Goal: Task Accomplishment & Management: Use online tool/utility

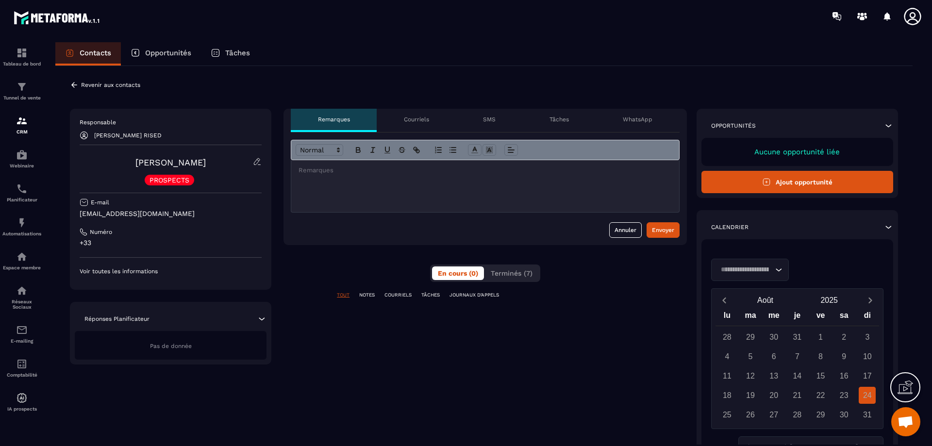
scroll to position [1500, 0]
click at [522, 271] on span "Terminés (7)" at bounding box center [512, 273] width 42 height 8
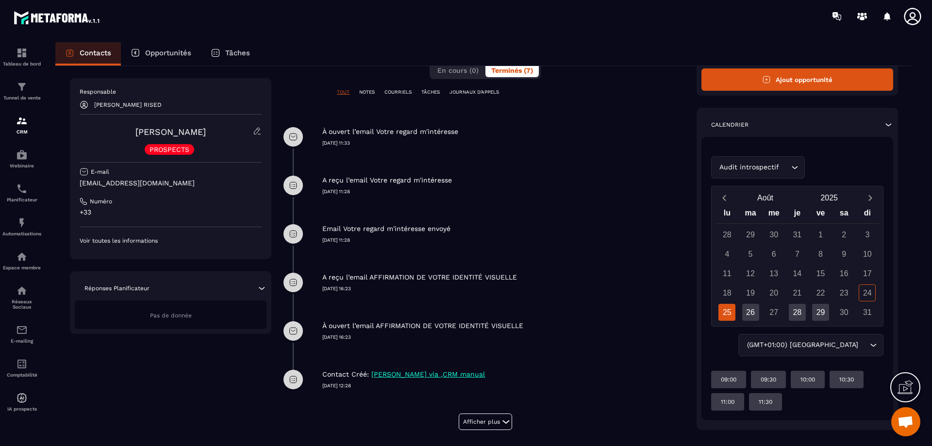
scroll to position [217, 0]
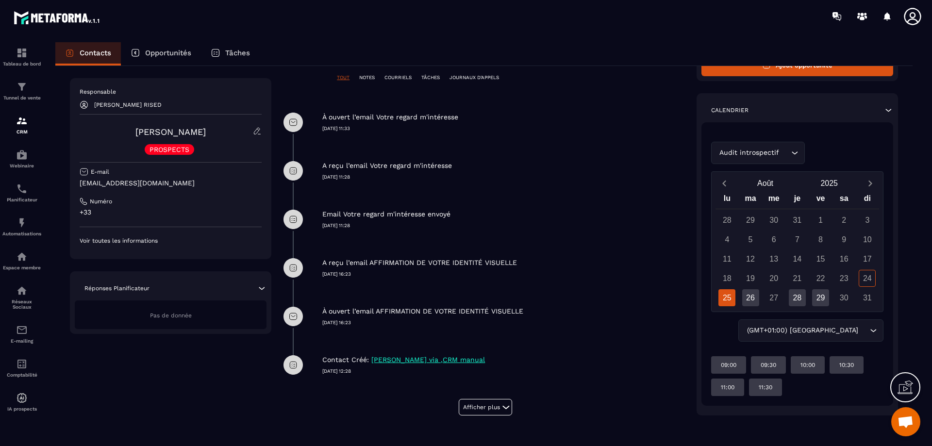
click at [396, 76] on p "COURRIELS" at bounding box center [397, 77] width 27 height 7
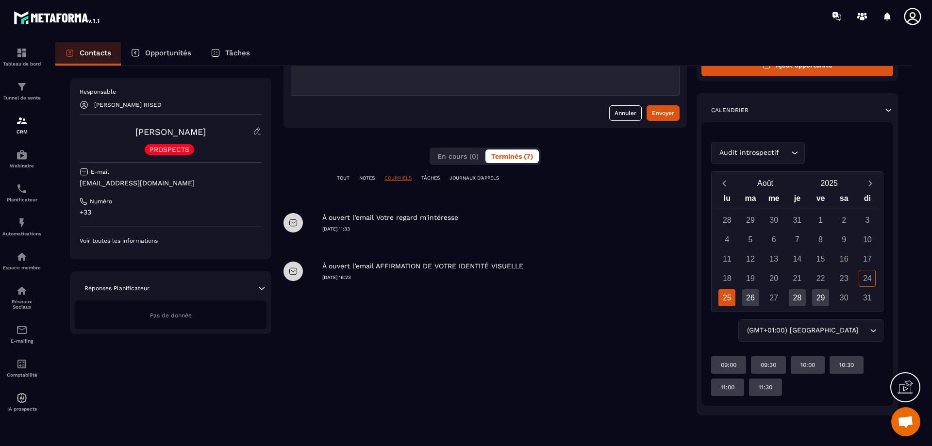
scroll to position [117, 0]
click at [366, 177] on p "NOTES" at bounding box center [367, 178] width 16 height 7
click at [396, 177] on p "COURRIELS" at bounding box center [397, 178] width 27 height 7
click at [294, 225] on icon at bounding box center [292, 222] width 19 height 19
click at [345, 177] on p "TOUT" at bounding box center [343, 178] width 13 height 7
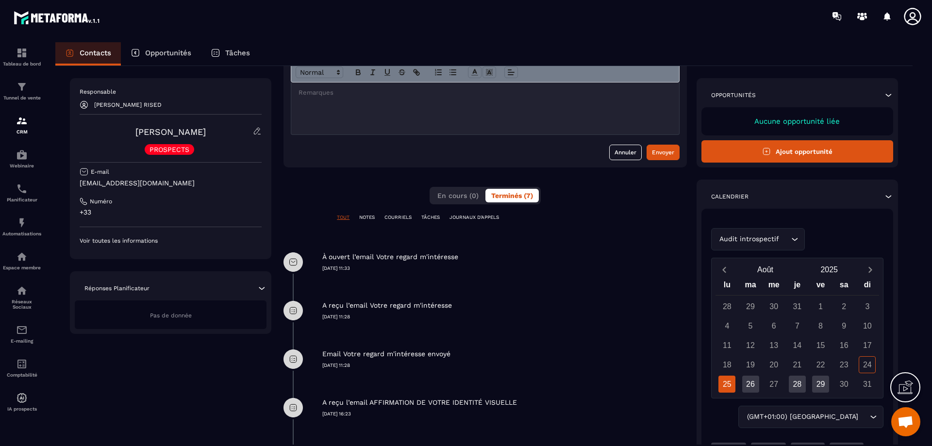
scroll to position [72, 0]
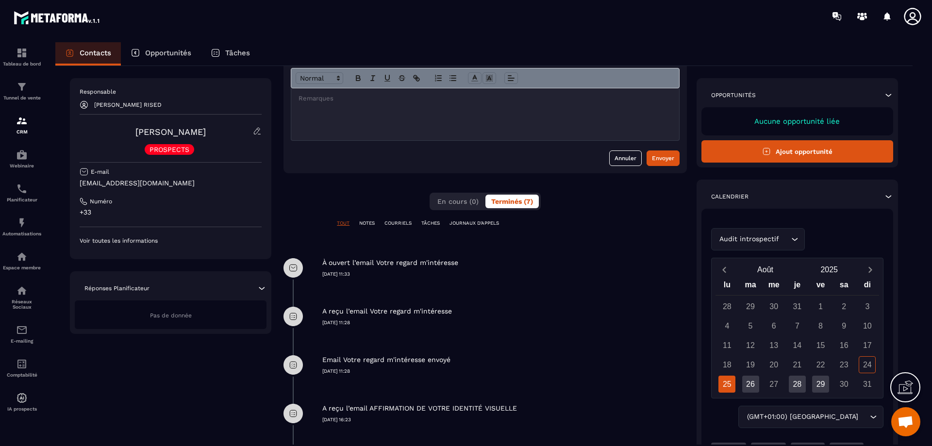
click at [479, 224] on p "JOURNAUX D'APPELS" at bounding box center [474, 223] width 50 height 7
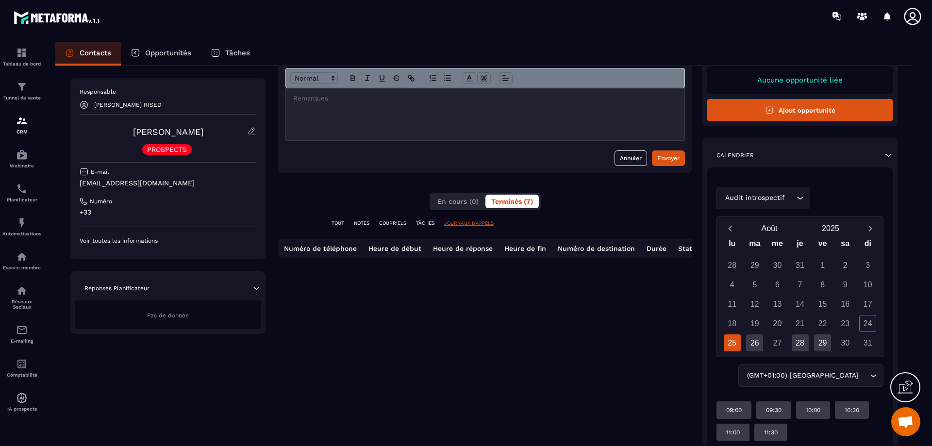
click at [429, 225] on p "TÂCHES" at bounding box center [425, 223] width 18 height 7
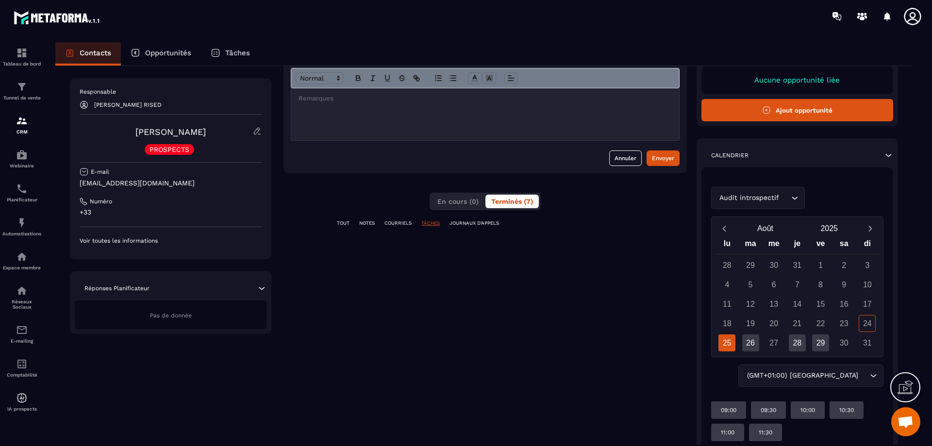
click at [341, 220] on p "TOUT" at bounding box center [343, 223] width 13 height 7
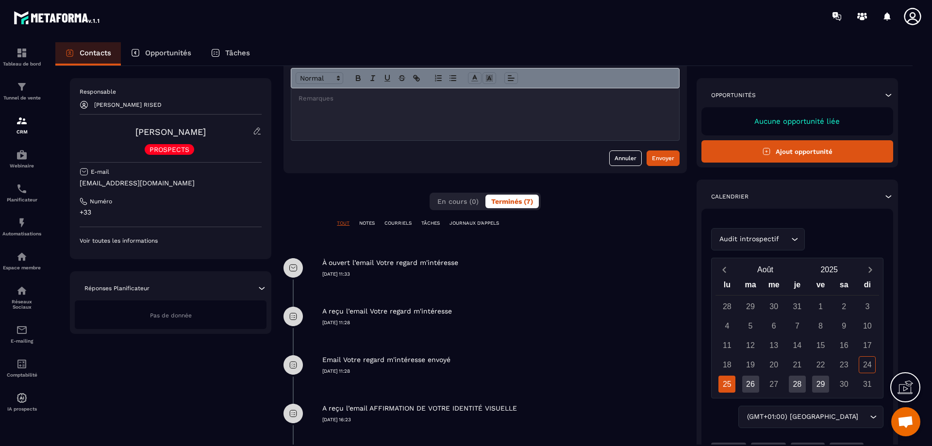
scroll to position [120, 0]
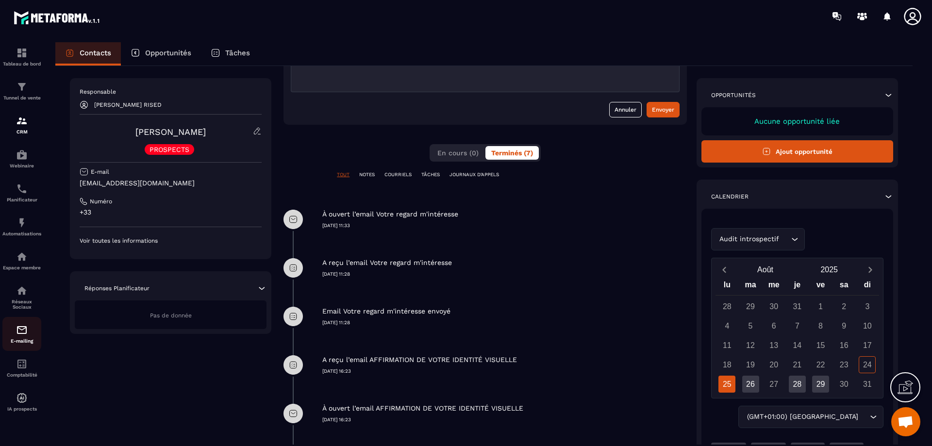
click at [19, 339] on p "E-mailing" at bounding box center [21, 340] width 39 height 5
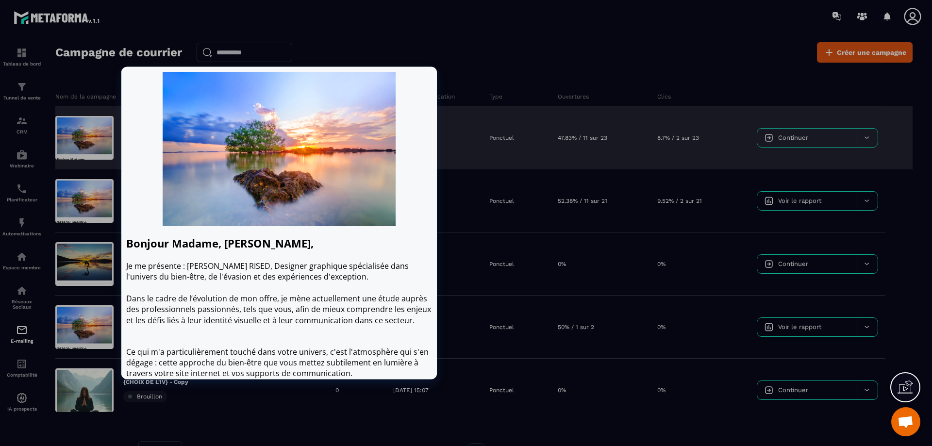
click at [154, 205] on div at bounding box center [279, 148] width 306 height 154
click at [197, 263] on span "Je me présente : [PERSON_NAME] RISED, Designer graphique spécialisée dans l'uni…" at bounding box center [267, 270] width 282 height 21
click at [94, 135] on div at bounding box center [84, 138] width 58 height 44
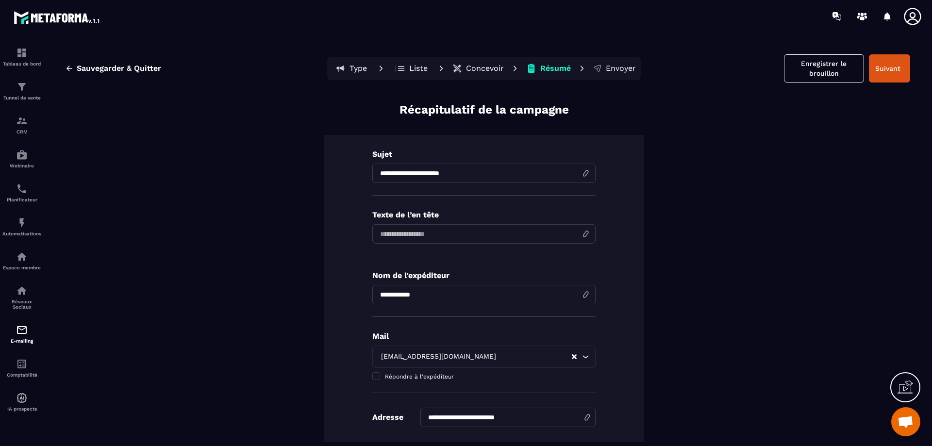
click at [487, 71] on p "Concevoir" at bounding box center [485, 69] width 38 height 10
